Goal: Task Accomplishment & Management: Use online tool/utility

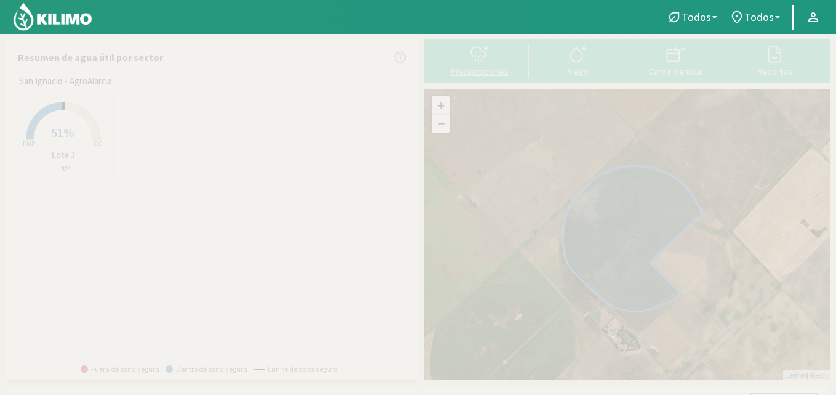
click at [473, 52] on icon at bounding box center [480, 54] width 20 height 20
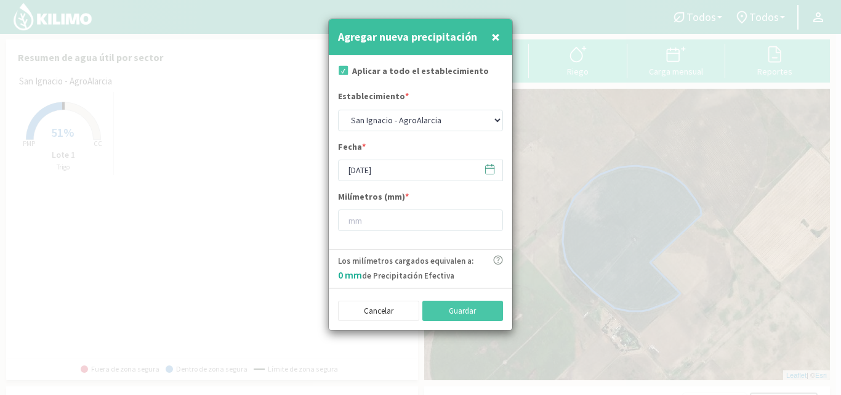
click at [494, 171] on icon at bounding box center [490, 169] width 12 height 12
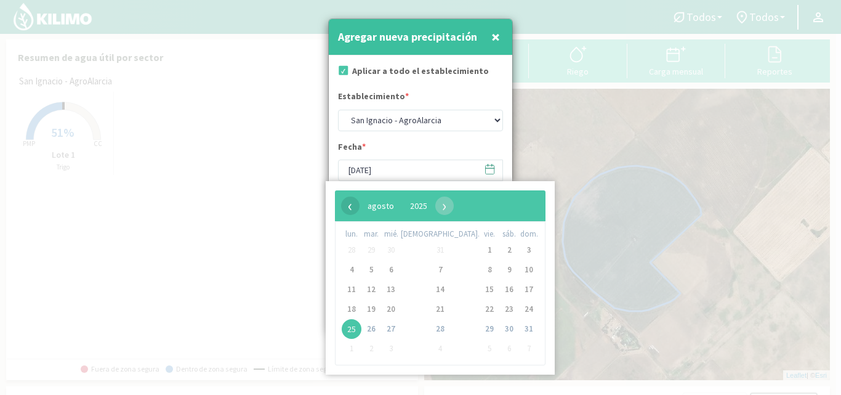
click at [347, 209] on span "‹" at bounding box center [350, 205] width 18 height 18
click at [519, 246] on span "6" at bounding box center [529, 250] width 20 height 20
click at [519, 251] on span "6" at bounding box center [529, 250] width 20 height 20
click at [519, 252] on span "6" at bounding box center [529, 250] width 20 height 20
click at [419, 166] on input "[DATE]" at bounding box center [420, 170] width 165 height 22
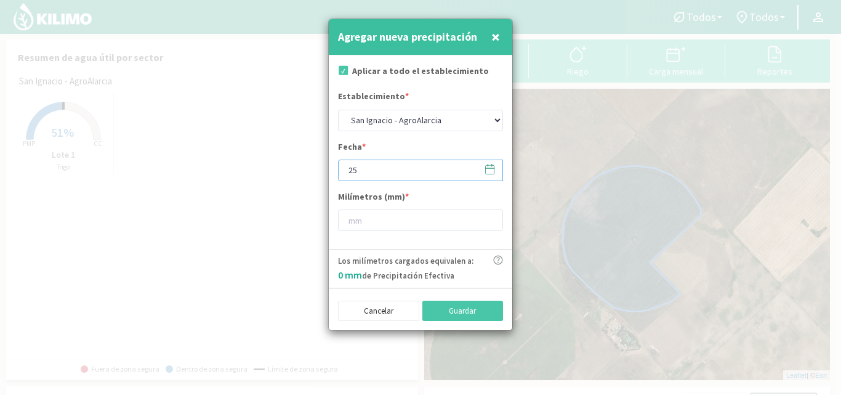
type input "2"
click at [491, 171] on icon at bounding box center [490, 169] width 12 height 12
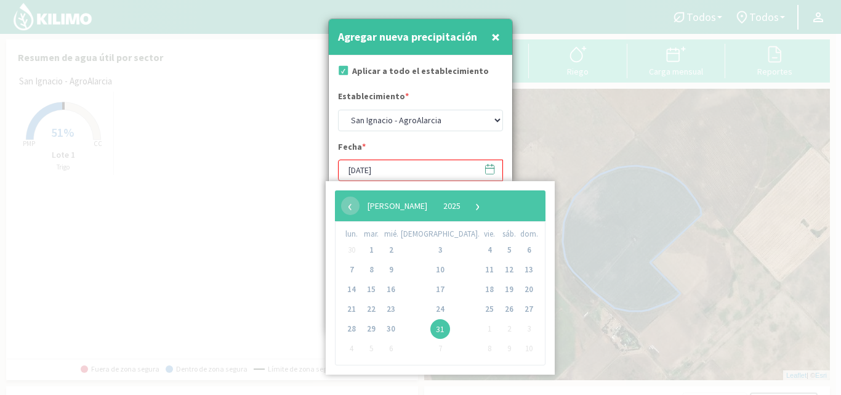
click at [469, 147] on div "Fecha * [DATE]" at bounding box center [420, 160] width 165 height 41
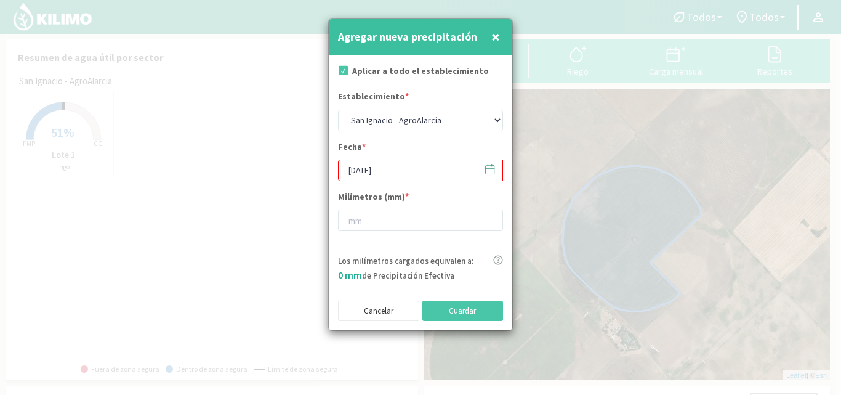
click at [495, 34] on span "×" at bounding box center [495, 36] width 9 height 20
type input "[DATE]"
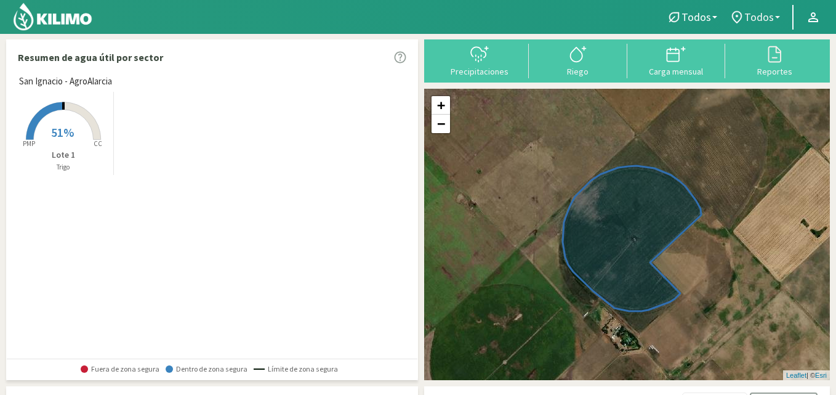
click at [768, 18] on span "Todos" at bounding box center [759, 16] width 30 height 13
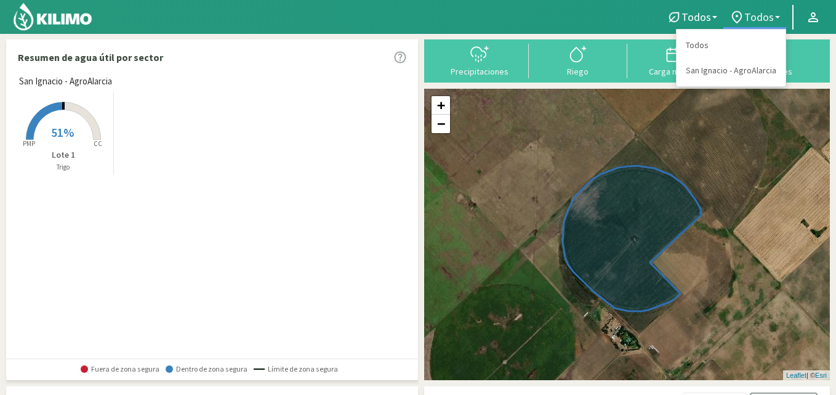
click at [762, 17] on span "Todos" at bounding box center [759, 16] width 30 height 13
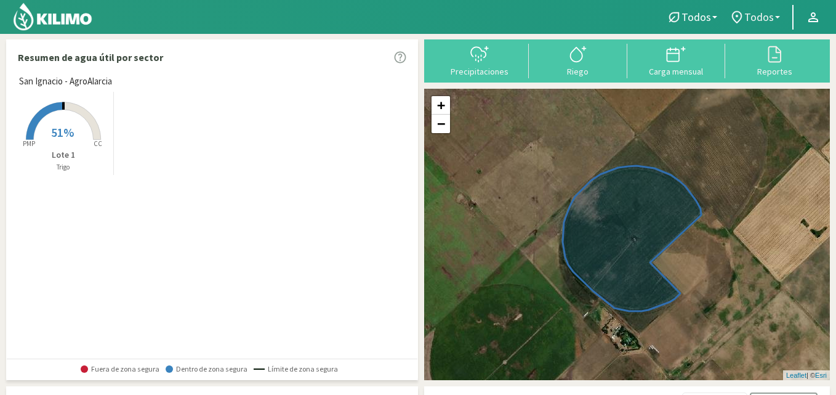
click at [776, 18] on b at bounding box center [777, 17] width 5 height 2
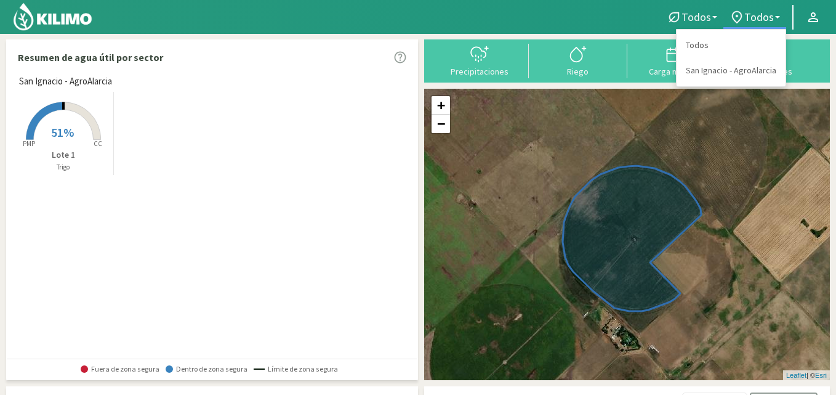
click at [696, 15] on span "Todos" at bounding box center [697, 16] width 30 height 13
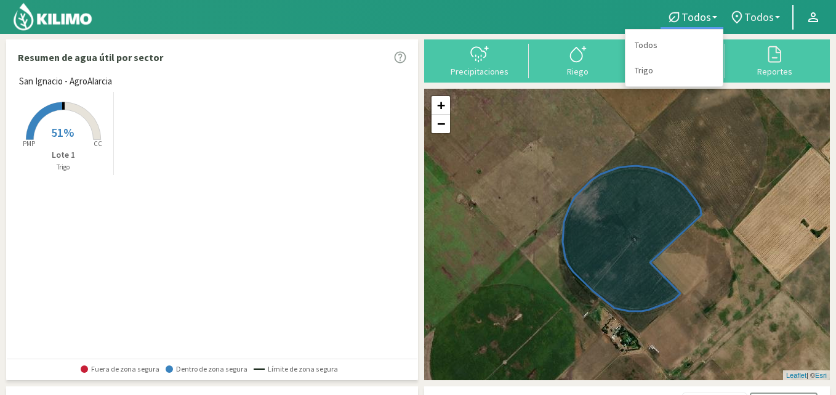
click at [770, 15] on span "Todos" at bounding box center [759, 16] width 30 height 13
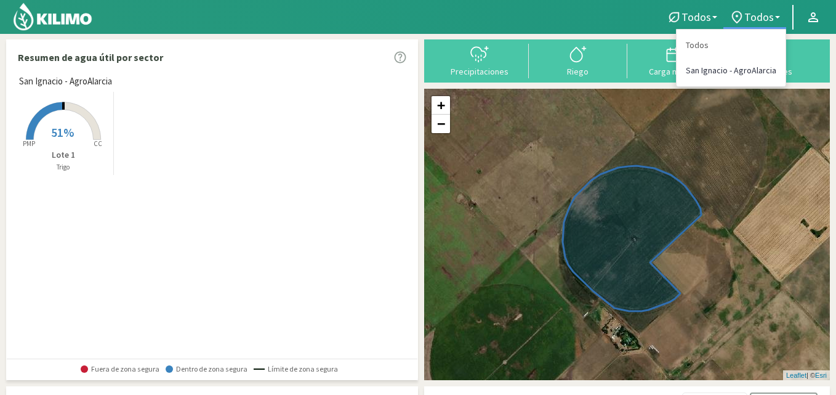
click at [735, 73] on link "San Ignacio - AgroAlarcia" at bounding box center [731, 70] width 109 height 25
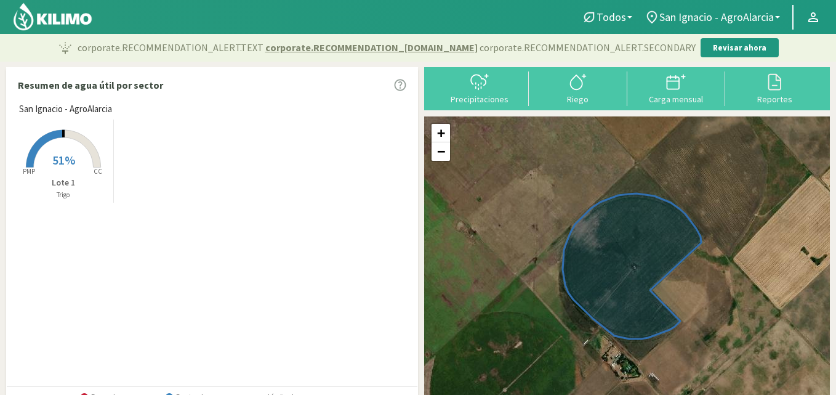
click at [74, 145] on rect at bounding box center [63, 168] width 99 height 99
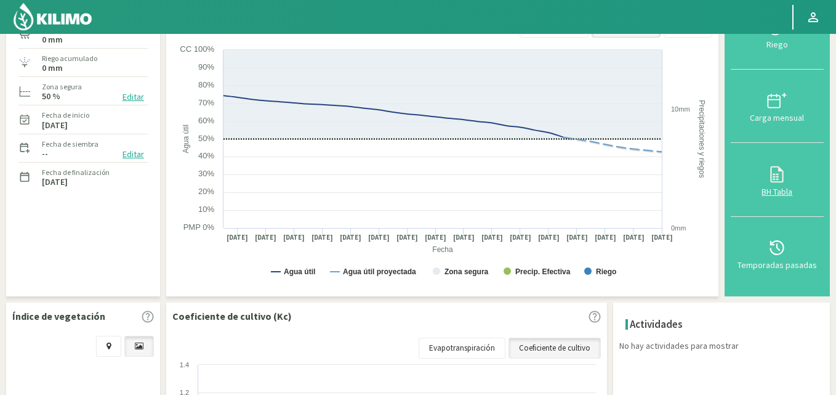
click at [784, 179] on icon at bounding box center [777, 174] width 13 height 17
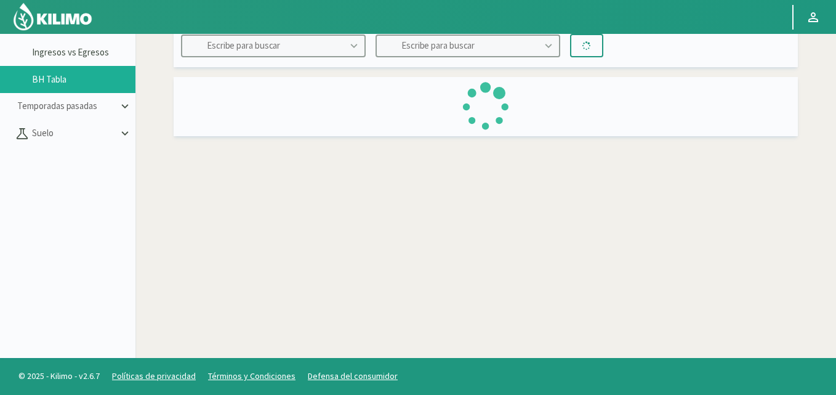
scroll to position [71, 0]
type input "San Ignacio - AgroAlarcia"
type input "Lote 1"
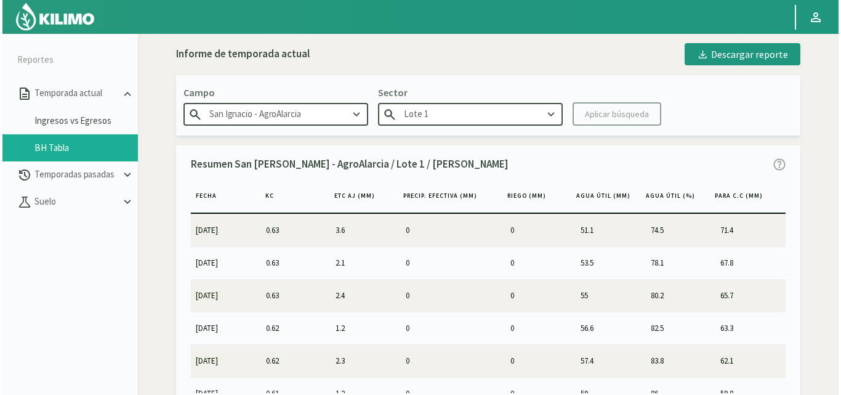
scroll to position [0, 0]
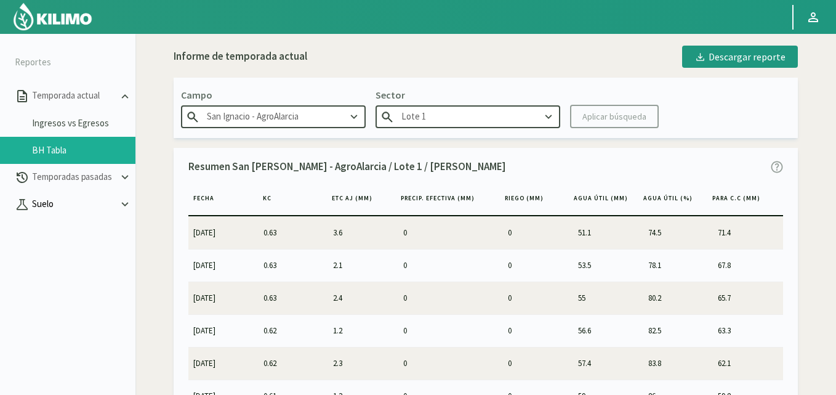
click at [65, 199] on p "Suelo" at bounding box center [74, 204] width 89 height 14
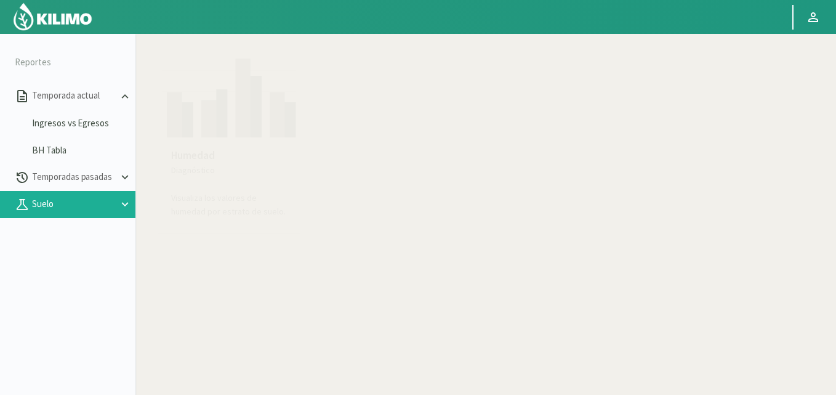
click at [200, 144] on div "Humedad Diagnóstico Visualiza los valores de humedad por estrato de suelo." at bounding box center [228, 183] width 135 height 90
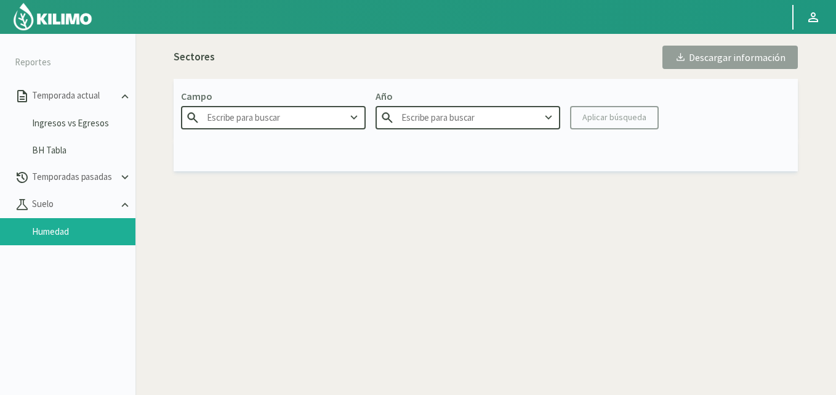
type input "San Ignacio - AgroAlarcia"
type input "2025"
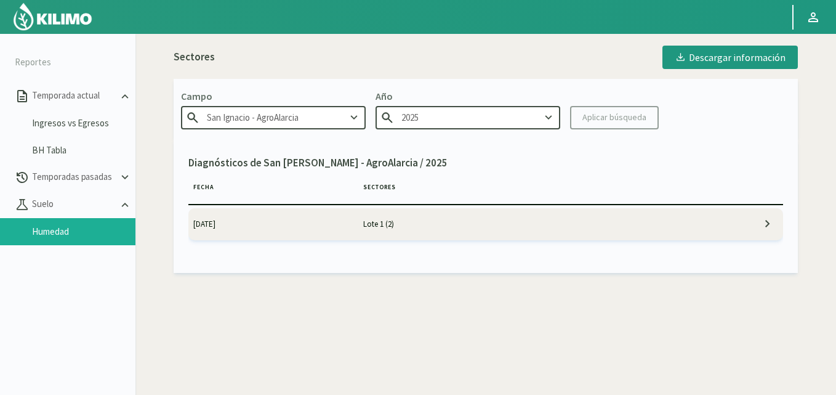
click at [314, 227] on td "[DATE]" at bounding box center [273, 224] width 170 height 32
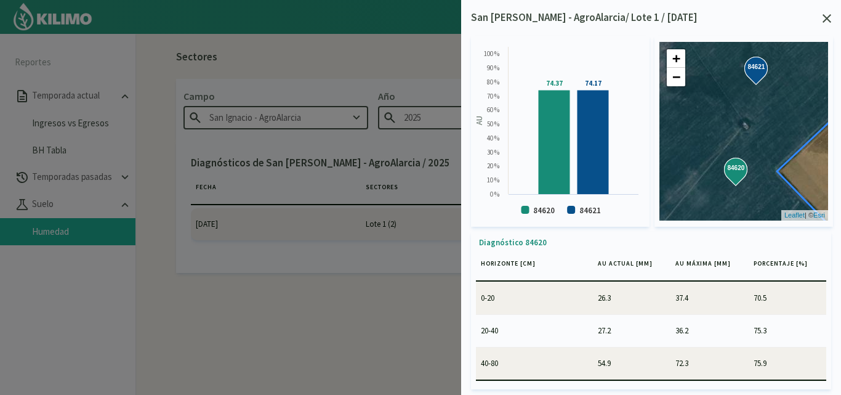
click at [829, 14] on icon at bounding box center [827, 18] width 9 height 9
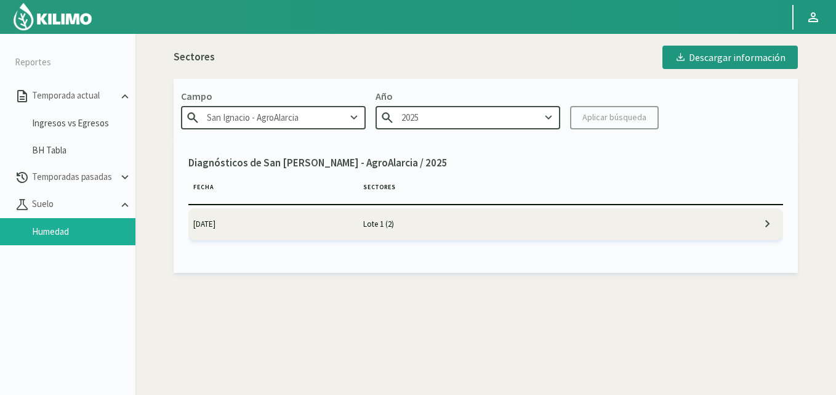
click at [54, 11] on img at bounding box center [52, 17] width 81 height 30
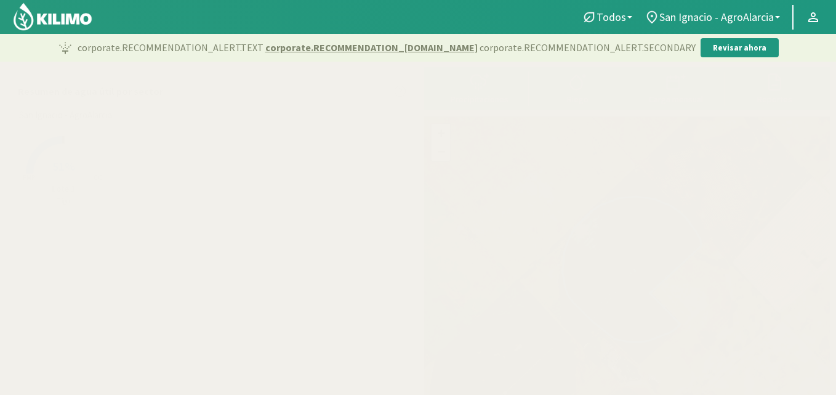
click at [96, 149] on rect at bounding box center [63, 175] width 99 height 99
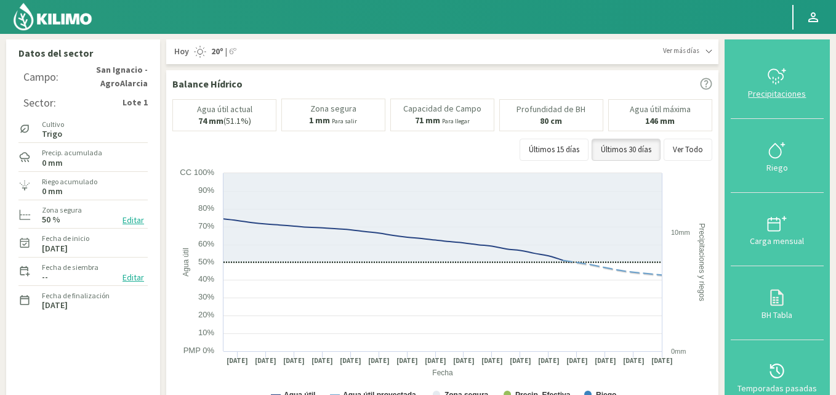
click at [782, 90] on div "Precipitaciones" at bounding box center [778, 93] width 86 height 9
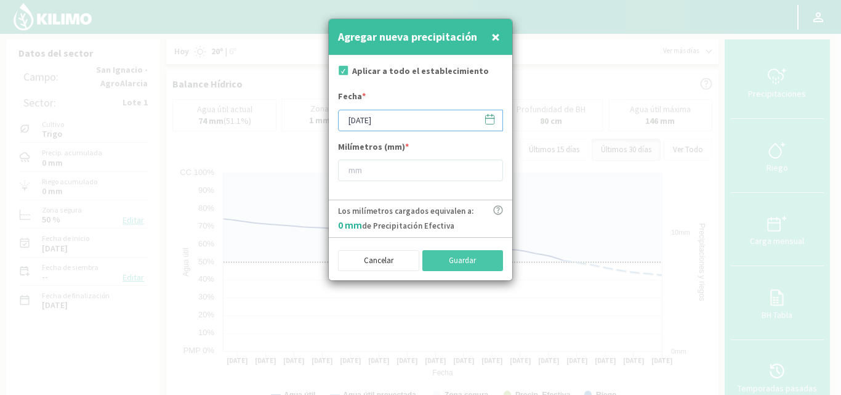
click at [413, 126] on input "[DATE]" at bounding box center [420, 121] width 165 height 22
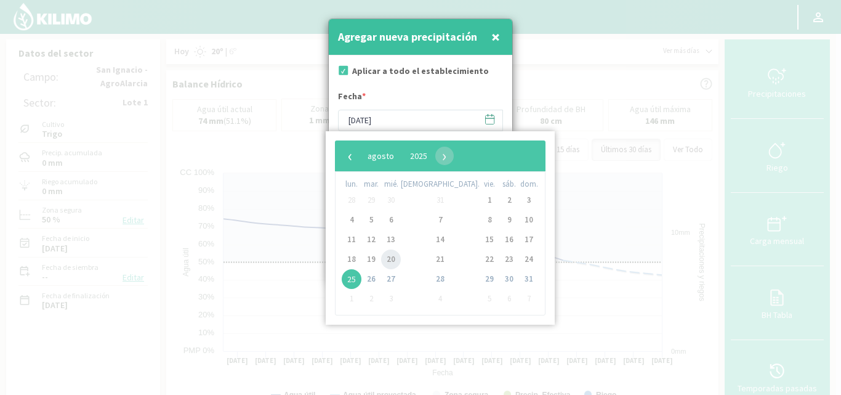
click at [400, 257] on span "20" at bounding box center [391, 259] width 20 height 20
type input "[DATE]"
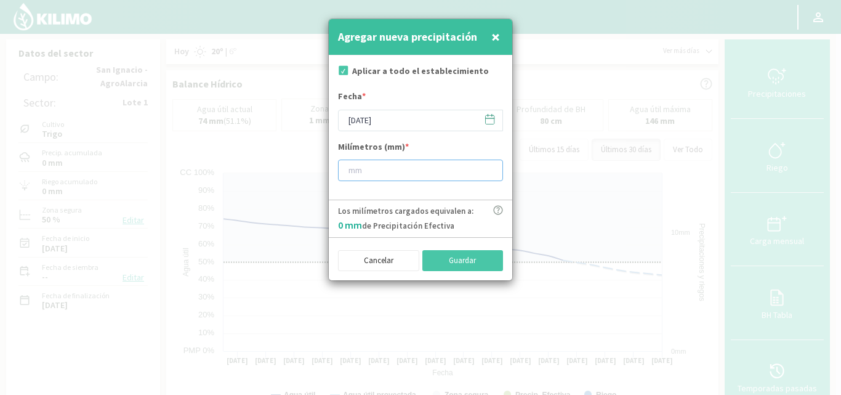
click at [375, 169] on input "number" at bounding box center [420, 170] width 165 height 22
type input "22"
click at [471, 267] on button "Guardar" at bounding box center [462, 260] width 81 height 21
type input "[DATE]"
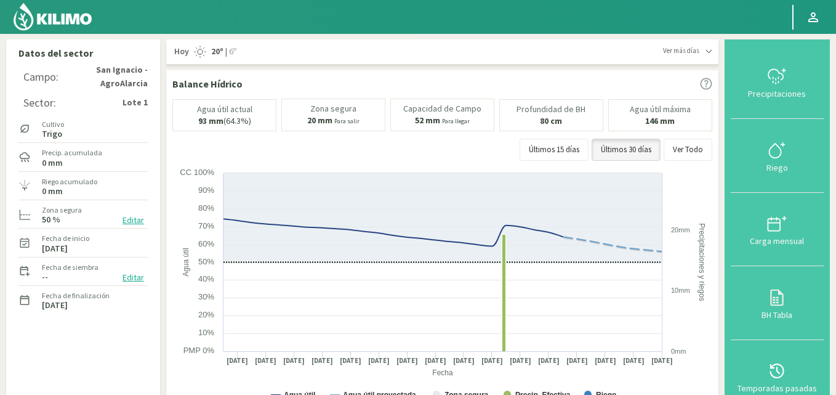
click at [58, 20] on img at bounding box center [52, 17] width 81 height 30
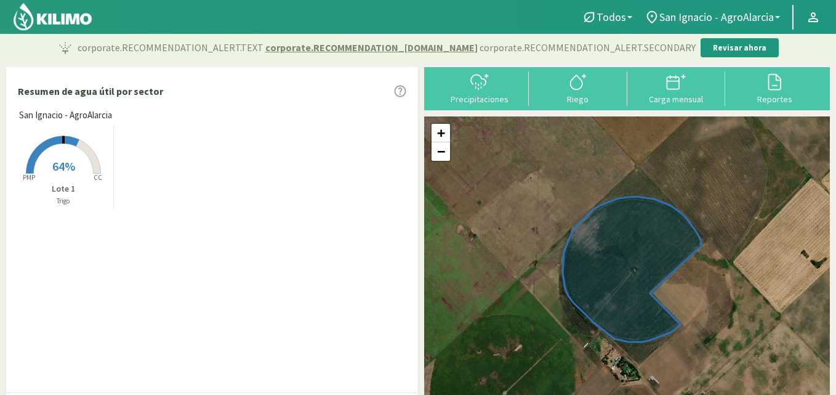
click at [86, 158] on rect at bounding box center [63, 175] width 99 height 99
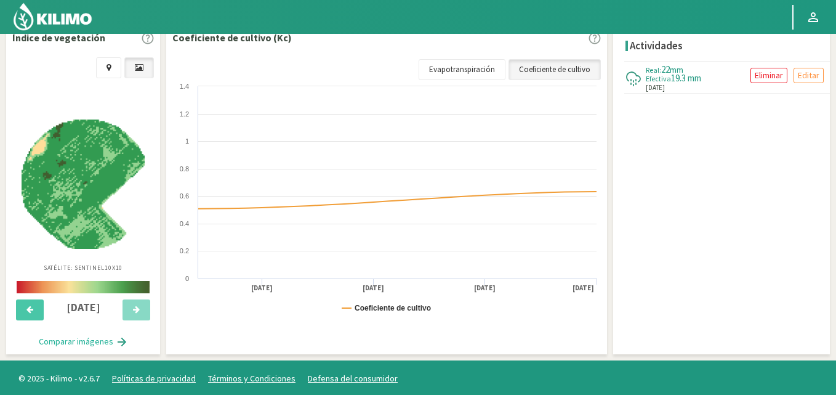
scroll to position [404, 0]
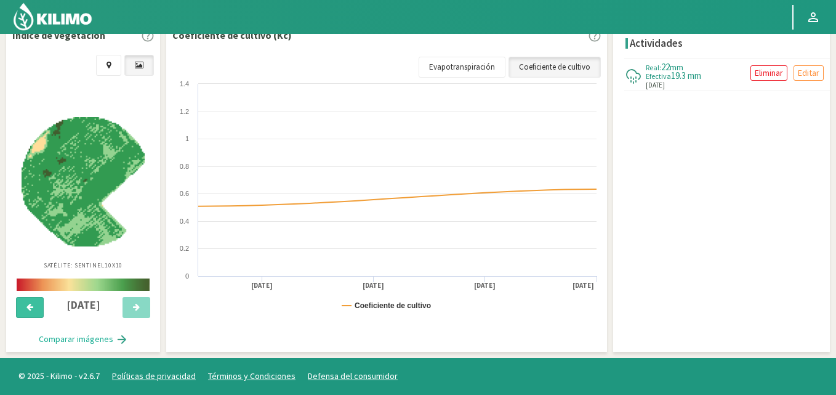
click at [44, 307] on button at bounding box center [30, 307] width 28 height 21
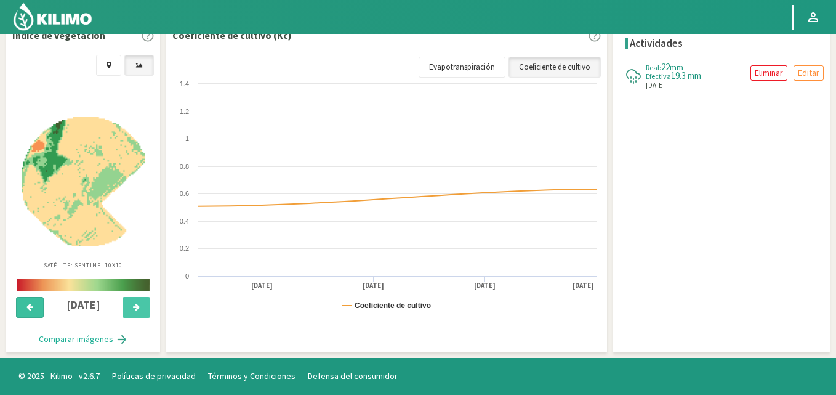
click at [38, 307] on button at bounding box center [30, 307] width 28 height 21
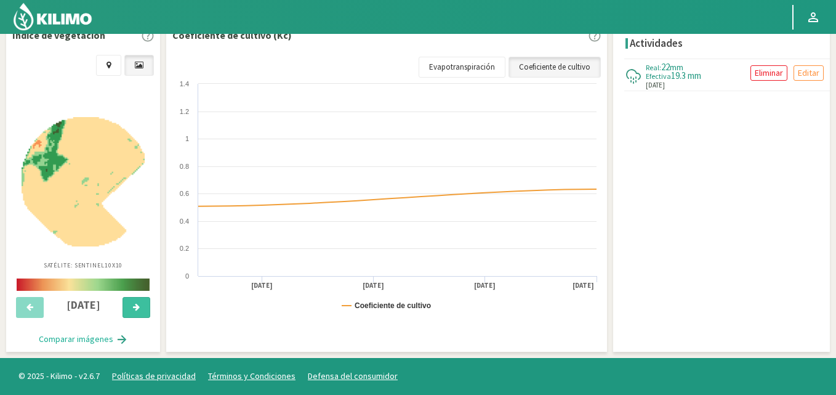
click at [133, 304] on icon at bounding box center [136, 307] width 7 height 8
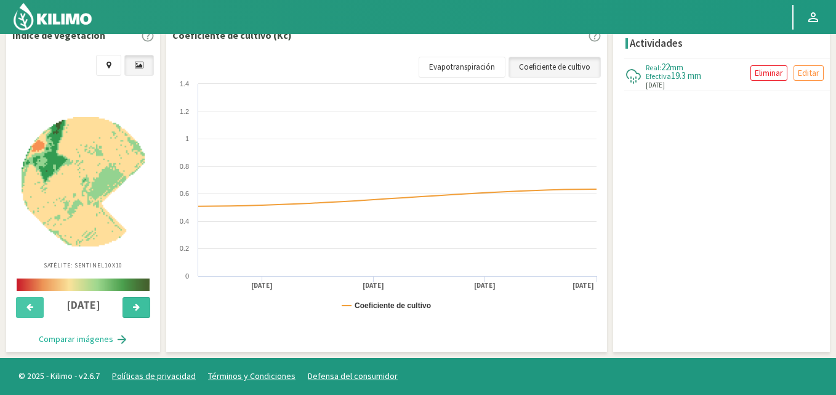
click at [133, 304] on icon at bounding box center [136, 307] width 7 height 8
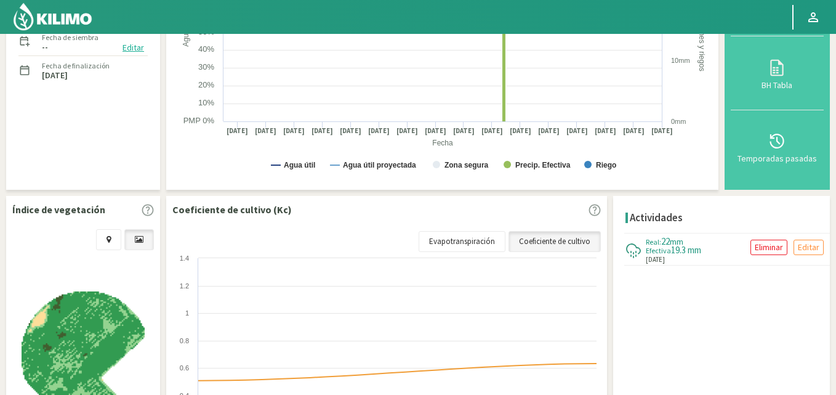
scroll to position [0, 0]
